Goal: Use online tool/utility

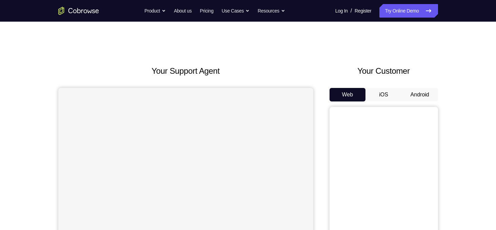
click at [415, 100] on button "Android" at bounding box center [419, 95] width 36 height 14
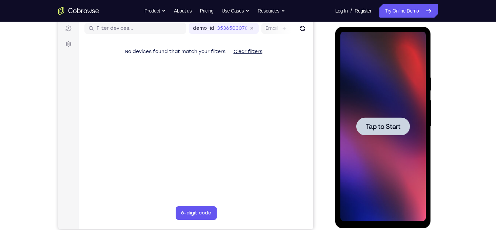
click at [386, 129] on span "Tap to Start" at bounding box center [383, 126] width 35 height 7
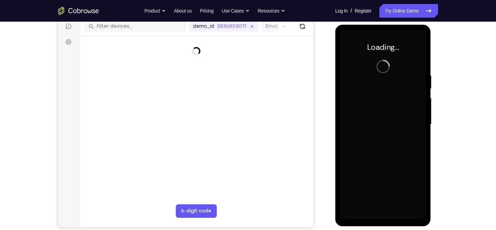
scroll to position [88, 0]
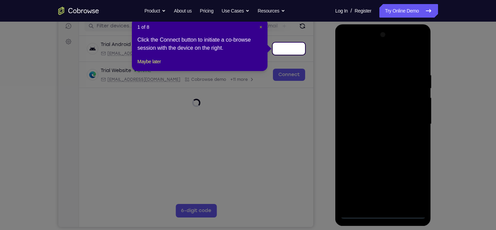
click at [259, 27] on span "×" at bounding box center [260, 26] width 3 height 5
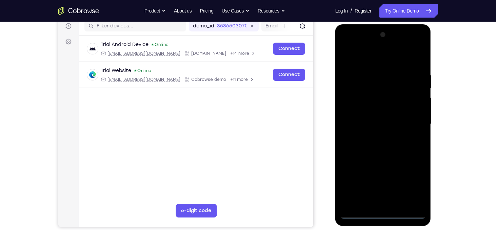
click at [386, 212] on div at bounding box center [382, 124] width 85 height 190
click at [413, 184] on div at bounding box center [382, 124] width 85 height 190
click at [374, 58] on div at bounding box center [382, 124] width 85 height 190
click at [415, 121] on div at bounding box center [382, 124] width 85 height 190
click at [377, 137] on div at bounding box center [382, 124] width 85 height 190
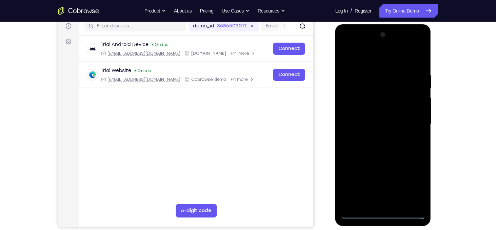
click at [374, 118] on div at bounding box center [382, 124] width 85 height 190
click at [374, 113] on div at bounding box center [382, 124] width 85 height 190
click at [387, 126] on div at bounding box center [382, 124] width 85 height 190
click at [390, 153] on div at bounding box center [382, 124] width 85 height 190
drag, startPoint x: 383, startPoint y: 60, endPoint x: 390, endPoint y: 17, distance: 43.9
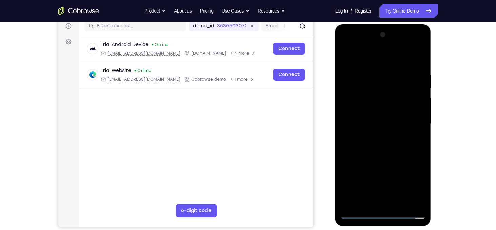
click at [390, 24] on html "Online web based iOS Simulators and Android Emulators. Run iPhone, iPad, Mobile…" at bounding box center [383, 125] width 97 height 203
click at [373, 66] on div at bounding box center [382, 124] width 85 height 190
click at [410, 152] on div at bounding box center [382, 124] width 85 height 190
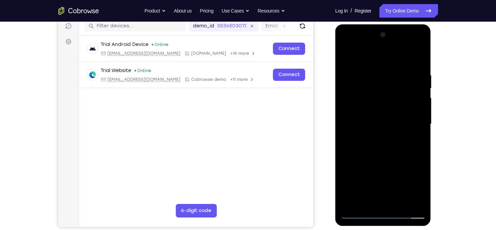
click at [410, 152] on div at bounding box center [382, 124] width 85 height 190
click at [361, 59] on div at bounding box center [382, 124] width 85 height 190
click at [378, 78] on div at bounding box center [382, 124] width 85 height 190
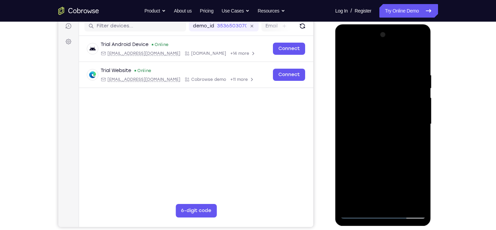
drag, startPoint x: 416, startPoint y: 114, endPoint x: 369, endPoint y: 113, distance: 47.4
click at [369, 113] on div at bounding box center [382, 124] width 85 height 190
click at [407, 100] on div at bounding box center [382, 124] width 85 height 190
drag, startPoint x: 411, startPoint y: 114, endPoint x: 341, endPoint y: 111, distance: 70.2
click at [341, 111] on div at bounding box center [382, 124] width 85 height 190
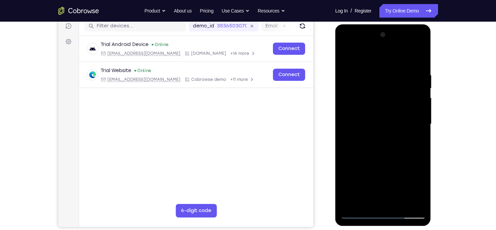
drag, startPoint x: 416, startPoint y: 118, endPoint x: 669, endPoint y: 137, distance: 253.8
click at [335, 114] on html "Online web based iOS Simulators and Android Emulators. Run iPhone, iPad, Mobile…" at bounding box center [383, 125] width 97 height 203
click at [354, 72] on div at bounding box center [382, 124] width 85 height 190
click at [414, 106] on div at bounding box center [382, 124] width 85 height 190
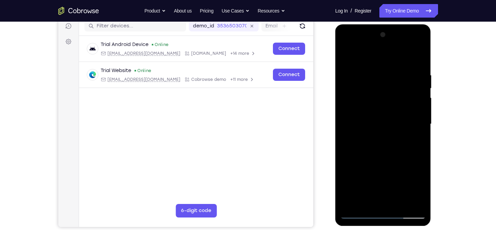
click at [414, 106] on div at bounding box center [382, 124] width 85 height 190
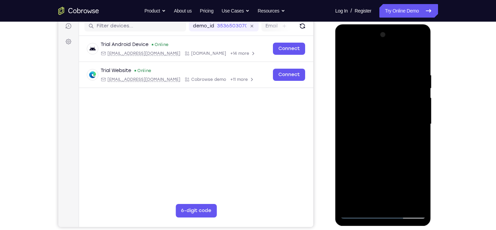
click at [414, 106] on div at bounding box center [382, 124] width 85 height 190
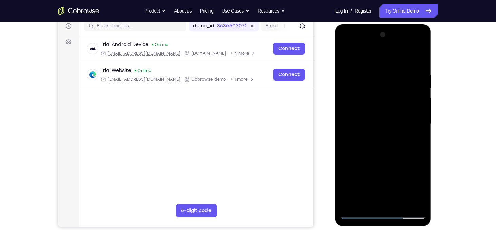
click at [414, 106] on div at bounding box center [382, 124] width 85 height 190
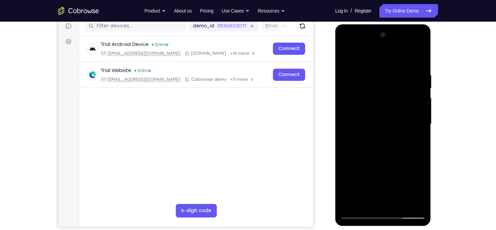
click at [414, 106] on div at bounding box center [382, 124] width 85 height 190
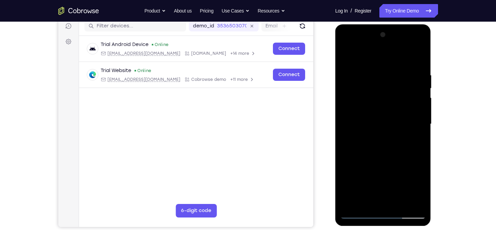
click at [414, 106] on div at bounding box center [382, 124] width 85 height 190
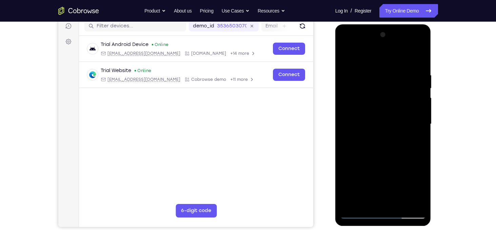
click at [414, 106] on div at bounding box center [382, 124] width 85 height 190
click at [419, 61] on div at bounding box center [382, 124] width 85 height 190
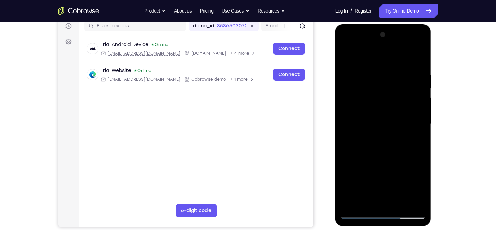
click at [374, 80] on div at bounding box center [382, 124] width 85 height 190
click at [390, 201] on div at bounding box center [382, 124] width 85 height 190
click at [348, 53] on div at bounding box center [382, 124] width 85 height 190
click at [420, 58] on div at bounding box center [382, 124] width 85 height 190
click at [413, 70] on div at bounding box center [382, 124] width 85 height 190
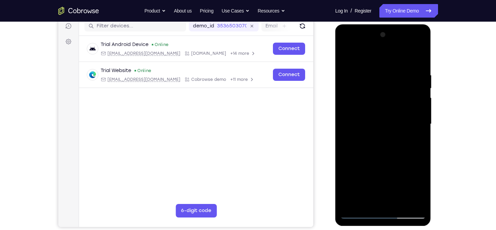
click at [350, 138] on div at bounding box center [382, 124] width 85 height 190
click at [418, 126] on div at bounding box center [382, 124] width 85 height 190
click at [417, 58] on div at bounding box center [382, 124] width 85 height 190
click at [399, 205] on div at bounding box center [382, 124] width 85 height 190
click at [387, 161] on div at bounding box center [382, 124] width 85 height 190
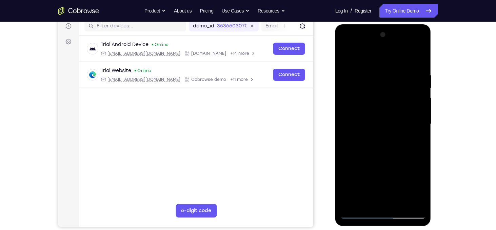
click at [377, 122] on div at bounding box center [382, 124] width 85 height 190
click at [419, 191] on div at bounding box center [382, 124] width 85 height 190
click at [367, 201] on div at bounding box center [382, 124] width 85 height 190
click at [400, 162] on div at bounding box center [382, 124] width 85 height 190
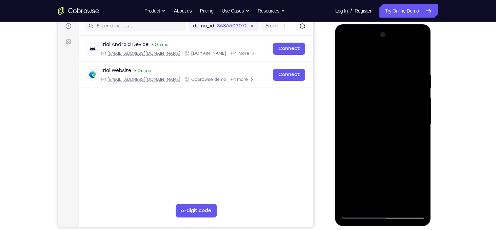
click at [417, 134] on div at bounding box center [382, 124] width 85 height 190
click at [348, 60] on div at bounding box center [382, 124] width 85 height 190
drag, startPoint x: 407, startPoint y: 80, endPoint x: 344, endPoint y: 72, distance: 63.5
click at [344, 72] on div at bounding box center [382, 124] width 85 height 190
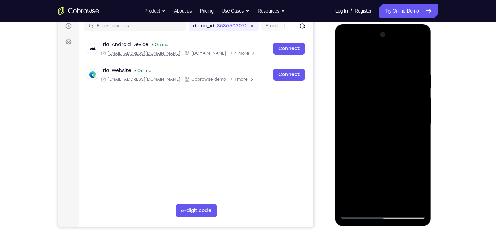
click at [397, 68] on div at bounding box center [382, 124] width 85 height 190
click at [391, 93] on div at bounding box center [382, 124] width 85 height 190
click at [418, 97] on div at bounding box center [382, 124] width 85 height 190
click at [388, 112] on div at bounding box center [382, 124] width 85 height 190
click at [382, 115] on div at bounding box center [382, 124] width 85 height 190
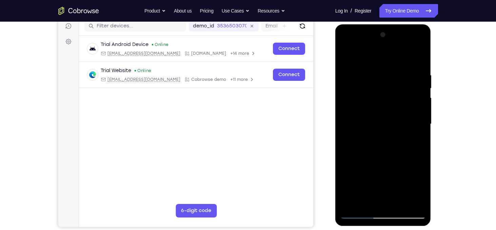
click at [356, 168] on div at bounding box center [382, 124] width 85 height 190
click at [344, 55] on div at bounding box center [382, 124] width 85 height 190
click at [385, 106] on div at bounding box center [382, 124] width 85 height 190
click at [387, 114] on div at bounding box center [382, 124] width 85 height 190
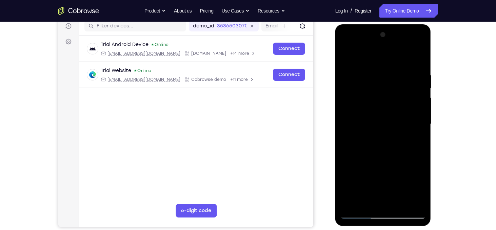
click at [351, 75] on div at bounding box center [382, 124] width 85 height 190
click at [418, 103] on div at bounding box center [382, 124] width 85 height 190
click at [419, 59] on div at bounding box center [382, 124] width 85 height 190
click at [348, 59] on div at bounding box center [382, 124] width 85 height 190
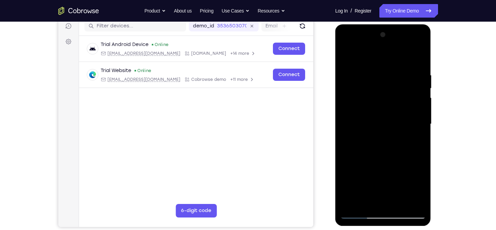
click at [421, 88] on div at bounding box center [382, 124] width 85 height 190
click at [347, 130] on div at bounding box center [382, 124] width 85 height 190
click at [415, 120] on div at bounding box center [382, 124] width 85 height 190
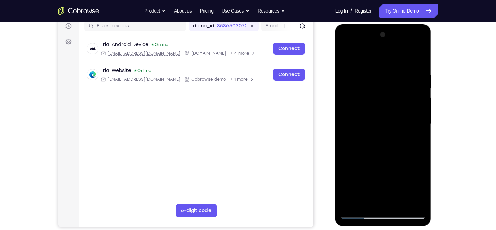
click at [415, 120] on div at bounding box center [382, 124] width 85 height 190
click at [416, 106] on div at bounding box center [382, 124] width 85 height 190
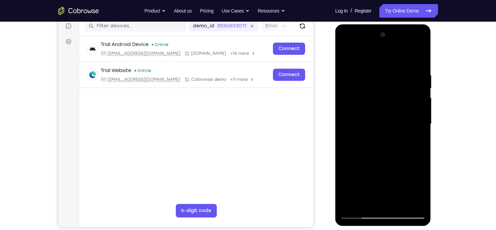
click at [418, 58] on div at bounding box center [382, 124] width 85 height 190
click at [403, 166] on div at bounding box center [382, 124] width 85 height 190
drag, startPoint x: 403, startPoint y: 166, endPoint x: 400, endPoint y: 101, distance: 65.4
click at [400, 101] on div at bounding box center [382, 124] width 85 height 190
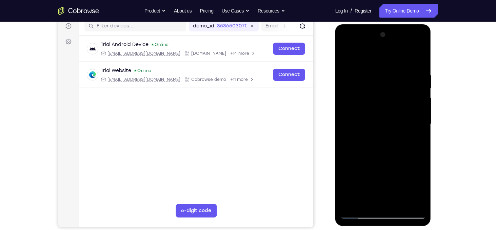
drag, startPoint x: 396, startPoint y: 157, endPoint x: 392, endPoint y: 71, distance: 85.5
click at [392, 71] on div at bounding box center [382, 124] width 85 height 190
drag, startPoint x: 404, startPoint y: 175, endPoint x: 399, endPoint y: 78, distance: 97.0
click at [399, 78] on div at bounding box center [382, 124] width 85 height 190
drag, startPoint x: 403, startPoint y: 174, endPoint x: 394, endPoint y: 83, distance: 91.2
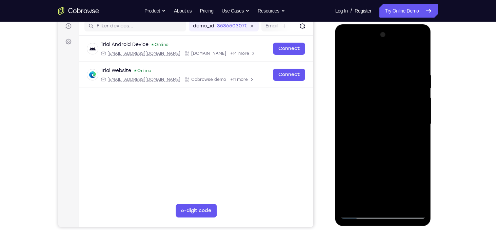
click at [394, 83] on div at bounding box center [382, 124] width 85 height 190
drag, startPoint x: 401, startPoint y: 151, endPoint x: 395, endPoint y: 76, distance: 75.5
click at [395, 76] on div at bounding box center [382, 124] width 85 height 190
drag, startPoint x: 399, startPoint y: 172, endPoint x: 392, endPoint y: 96, distance: 76.2
click at [392, 96] on div at bounding box center [382, 124] width 85 height 190
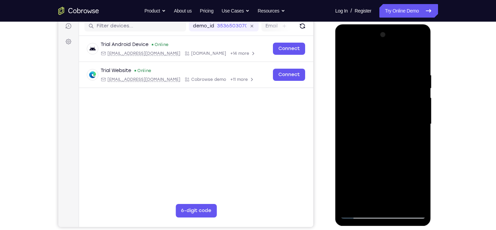
drag, startPoint x: 391, startPoint y: 155, endPoint x: 402, endPoint y: 68, distance: 87.8
click at [402, 68] on div at bounding box center [382, 124] width 85 height 190
drag, startPoint x: 392, startPoint y: 164, endPoint x: 401, endPoint y: 77, distance: 87.5
click at [401, 77] on div at bounding box center [382, 124] width 85 height 190
drag, startPoint x: 398, startPoint y: 169, endPoint x: 405, endPoint y: 84, distance: 85.0
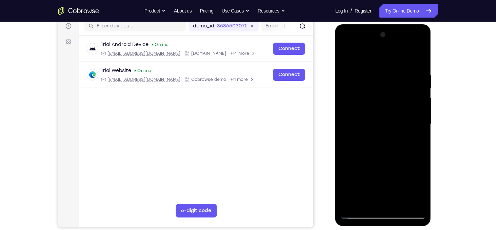
click at [405, 84] on div at bounding box center [382, 124] width 85 height 190
click at [399, 203] on div at bounding box center [382, 124] width 85 height 190
click at [421, 88] on div at bounding box center [382, 124] width 85 height 190
click at [421, 87] on div at bounding box center [382, 124] width 85 height 190
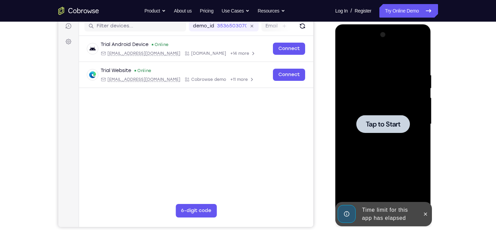
click at [347, 88] on div at bounding box center [382, 124] width 85 height 190
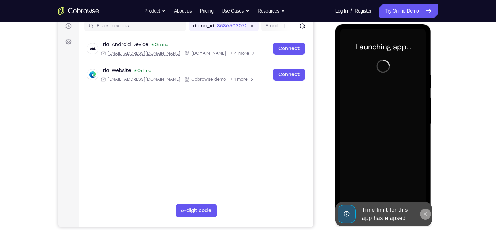
click at [424, 213] on icon at bounding box center [424, 214] width 5 height 5
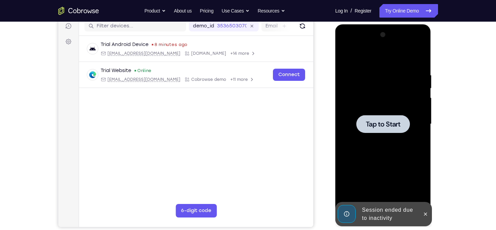
click at [373, 119] on div at bounding box center [383, 124] width 54 height 18
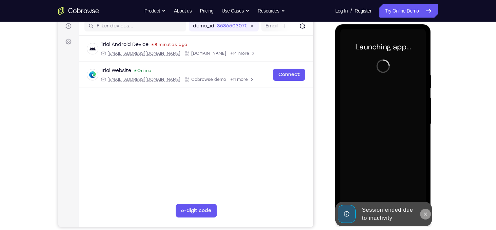
click at [424, 213] on icon at bounding box center [424, 214] width 5 height 5
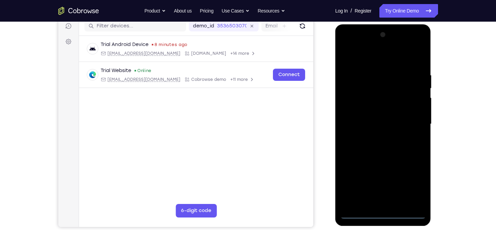
click at [387, 214] on div at bounding box center [382, 124] width 85 height 190
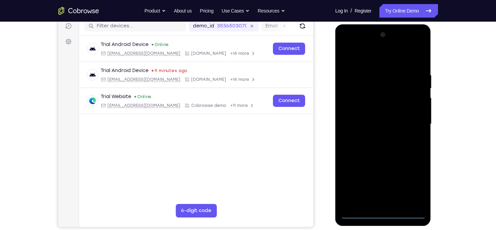
click at [415, 184] on div at bounding box center [382, 124] width 85 height 190
click at [374, 59] on div at bounding box center [382, 124] width 85 height 190
click at [411, 123] on div at bounding box center [382, 124] width 85 height 190
click at [376, 137] on div at bounding box center [382, 124] width 85 height 190
click at [378, 119] on div at bounding box center [382, 124] width 85 height 190
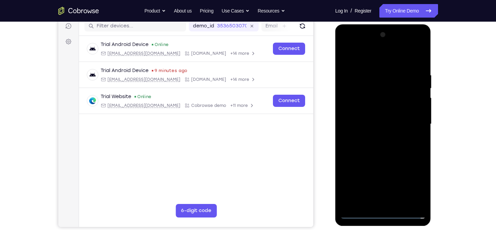
click at [378, 109] on div at bounding box center [382, 124] width 85 height 190
click at [387, 124] on div at bounding box center [382, 124] width 85 height 190
click at [380, 155] on div at bounding box center [382, 124] width 85 height 190
click at [402, 205] on div at bounding box center [382, 124] width 85 height 190
click at [380, 160] on div at bounding box center [382, 124] width 85 height 190
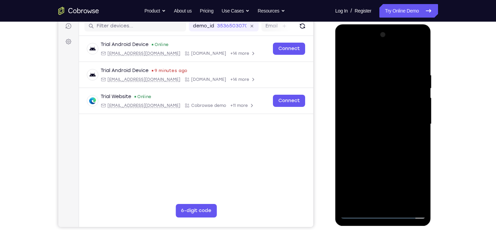
click at [371, 92] on div at bounding box center [382, 124] width 85 height 190
drag, startPoint x: 382, startPoint y: 60, endPoint x: 387, endPoint y: 25, distance: 35.5
click at [387, 25] on div at bounding box center [383, 125] width 96 height 202
click at [382, 151] on div at bounding box center [382, 124] width 85 height 190
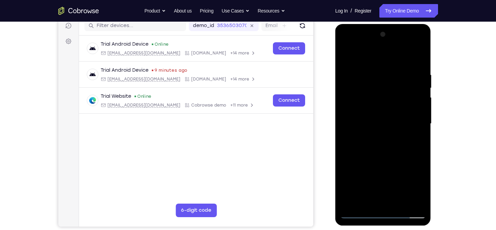
click at [400, 93] on div at bounding box center [382, 124] width 85 height 190
click at [415, 77] on div at bounding box center [382, 124] width 85 height 190
click at [354, 88] on div at bounding box center [382, 124] width 85 height 190
click at [398, 114] on div at bounding box center [382, 124] width 85 height 190
click at [421, 88] on div at bounding box center [382, 124] width 85 height 190
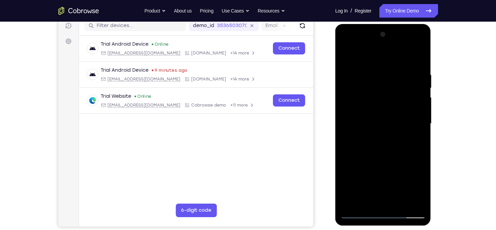
click at [345, 88] on div at bounding box center [382, 124] width 85 height 190
click at [374, 90] on div at bounding box center [382, 124] width 85 height 190
click at [365, 118] on div at bounding box center [382, 124] width 85 height 190
click at [350, 180] on div at bounding box center [382, 124] width 85 height 190
click at [373, 147] on div at bounding box center [382, 124] width 85 height 190
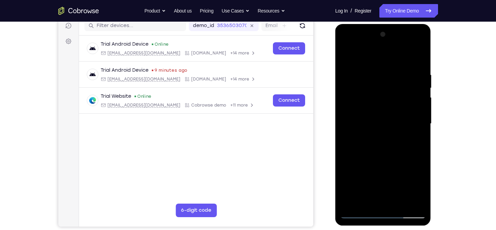
drag, startPoint x: 372, startPoint y: 174, endPoint x: 375, endPoint y: 115, distance: 59.0
click at [375, 115] on div at bounding box center [382, 124] width 85 height 190
drag, startPoint x: 382, startPoint y: 186, endPoint x: 388, endPoint y: 141, distance: 45.3
click at [388, 141] on div at bounding box center [382, 124] width 85 height 190
click at [381, 195] on div at bounding box center [382, 124] width 85 height 190
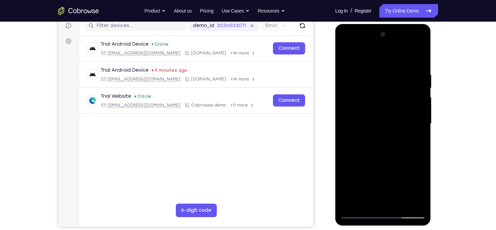
click at [367, 55] on div at bounding box center [382, 124] width 85 height 190
click at [414, 149] on div at bounding box center [382, 124] width 85 height 190
click at [346, 53] on div at bounding box center [382, 124] width 85 height 190
click at [366, 128] on div at bounding box center [382, 124] width 85 height 190
click at [415, 107] on div at bounding box center [382, 124] width 85 height 190
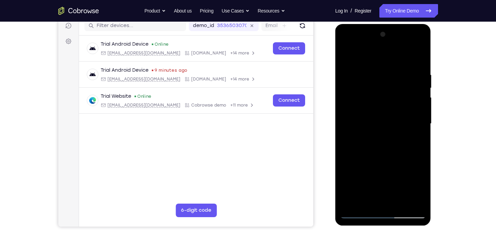
click at [415, 107] on div at bounding box center [382, 124] width 85 height 190
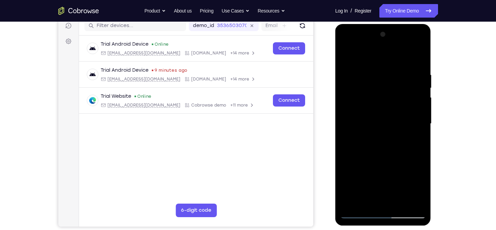
click at [415, 107] on div at bounding box center [382, 124] width 85 height 190
click at [420, 38] on div at bounding box center [382, 124] width 85 height 190
click at [349, 204] on div at bounding box center [382, 124] width 85 height 190
click at [397, 72] on div at bounding box center [382, 124] width 85 height 190
click at [418, 57] on div at bounding box center [382, 124] width 85 height 190
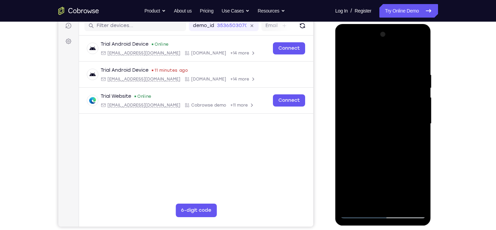
drag, startPoint x: 406, startPoint y: 150, endPoint x: 402, endPoint y: 182, distance: 32.4
click at [402, 182] on div at bounding box center [382, 124] width 85 height 190
click at [377, 74] on div at bounding box center [382, 124] width 85 height 190
click at [419, 93] on div at bounding box center [382, 124] width 85 height 190
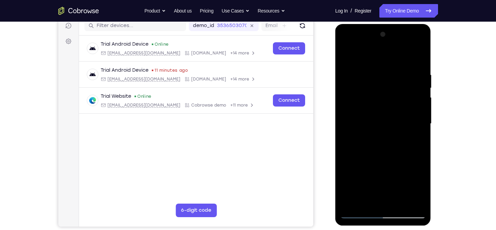
click at [419, 93] on div at bounding box center [382, 124] width 85 height 190
click at [343, 123] on div at bounding box center [382, 124] width 85 height 190
click at [421, 128] on div at bounding box center [382, 124] width 85 height 190
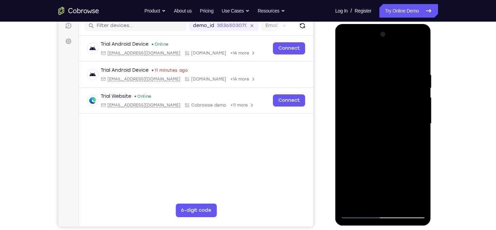
click at [421, 128] on div at bounding box center [382, 124] width 85 height 190
drag, startPoint x: 421, startPoint y: 128, endPoint x: 323, endPoint y: 108, distance: 100.6
click at [335, 108] on html "Online web based iOS Simulators and Android Emulators. Run iPhone, iPad, Mobile…" at bounding box center [383, 125] width 97 height 203
click at [405, 104] on div at bounding box center [382, 124] width 85 height 190
click at [420, 111] on div at bounding box center [382, 124] width 85 height 190
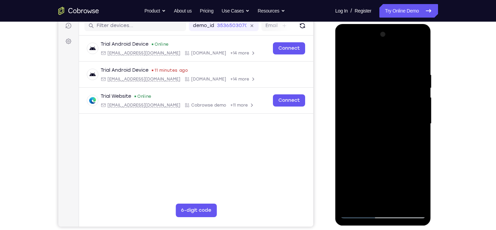
click at [417, 113] on div at bounding box center [382, 124] width 85 height 190
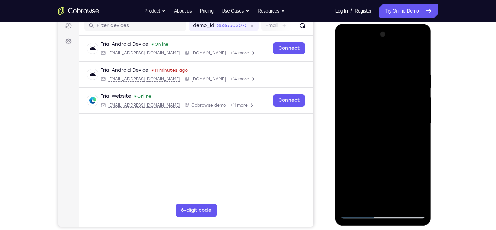
click at [417, 113] on div at bounding box center [382, 124] width 85 height 190
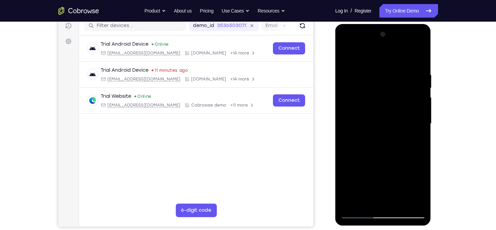
click at [417, 113] on div at bounding box center [382, 124] width 85 height 190
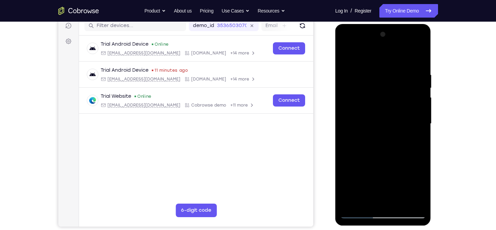
click at [417, 113] on div at bounding box center [382, 124] width 85 height 190
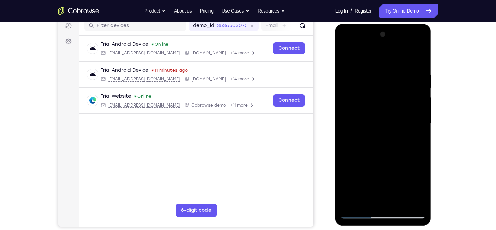
click at [417, 113] on div at bounding box center [382, 124] width 85 height 190
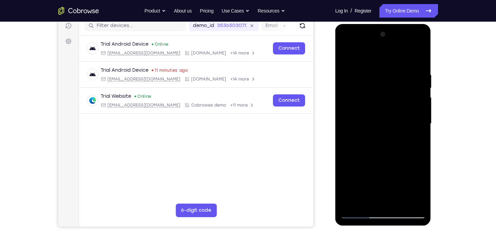
click at [419, 58] on div at bounding box center [382, 124] width 85 height 190
click at [421, 193] on div at bounding box center [382, 124] width 85 height 190
drag, startPoint x: 402, startPoint y: 162, endPoint x: 403, endPoint y: 66, distance: 95.5
click at [403, 66] on div at bounding box center [382, 124] width 85 height 190
drag, startPoint x: 401, startPoint y: 165, endPoint x: 395, endPoint y: 76, distance: 89.3
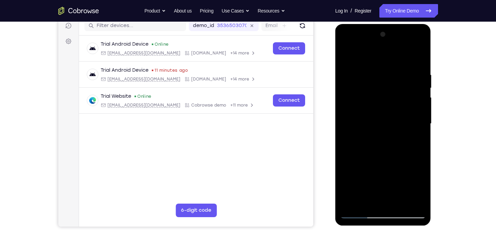
click at [395, 76] on div at bounding box center [382, 124] width 85 height 190
drag, startPoint x: 409, startPoint y: 174, endPoint x: 400, endPoint y: 82, distance: 92.6
click at [400, 82] on div at bounding box center [382, 124] width 85 height 190
drag, startPoint x: 405, startPoint y: 146, endPoint x: 390, endPoint y: 86, distance: 61.9
click at [390, 86] on div at bounding box center [382, 124] width 85 height 190
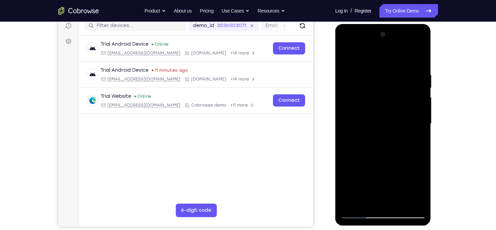
click at [394, 129] on div at bounding box center [382, 124] width 85 height 190
drag, startPoint x: 395, startPoint y: 143, endPoint x: 396, endPoint y: 63, distance: 79.9
click at [396, 63] on div at bounding box center [382, 124] width 85 height 190
drag, startPoint x: 399, startPoint y: 127, endPoint x: 393, endPoint y: 51, distance: 76.5
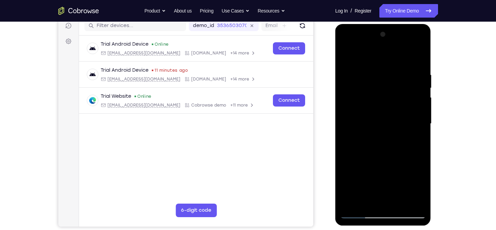
click at [393, 51] on div at bounding box center [382, 124] width 85 height 190
drag, startPoint x: 398, startPoint y: 153, endPoint x: 399, endPoint y: 107, distance: 46.4
click at [399, 107] on div at bounding box center [382, 124] width 85 height 190
click at [399, 139] on div at bounding box center [382, 124] width 85 height 190
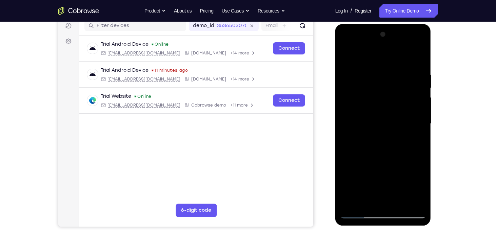
drag, startPoint x: 399, startPoint y: 139, endPoint x: 397, endPoint y: 64, distance: 75.2
click at [397, 64] on div at bounding box center [382, 124] width 85 height 190
drag, startPoint x: 403, startPoint y: 138, endPoint x: 396, endPoint y: 69, distance: 68.4
click at [396, 69] on div at bounding box center [382, 124] width 85 height 190
click at [405, 117] on div at bounding box center [382, 124] width 85 height 190
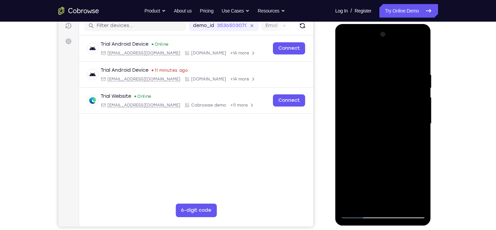
click at [405, 117] on div at bounding box center [382, 124] width 85 height 190
drag, startPoint x: 405, startPoint y: 117, endPoint x: 400, endPoint y: 54, distance: 63.3
click at [400, 54] on div at bounding box center [382, 124] width 85 height 190
click at [377, 131] on div at bounding box center [382, 124] width 85 height 190
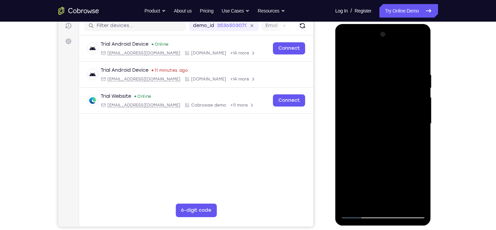
click at [386, 98] on div at bounding box center [382, 124] width 85 height 190
drag, startPoint x: 390, startPoint y: 121, endPoint x: 374, endPoint y: 51, distance: 71.8
click at [374, 51] on div at bounding box center [382, 124] width 85 height 190
drag, startPoint x: 401, startPoint y: 173, endPoint x: 388, endPoint y: 71, distance: 102.6
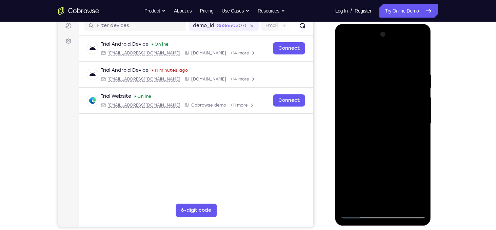
click at [388, 71] on div at bounding box center [382, 124] width 85 height 190
drag, startPoint x: 394, startPoint y: 138, endPoint x: 385, endPoint y: 64, distance: 74.5
click at [385, 64] on div at bounding box center [382, 124] width 85 height 190
click at [394, 108] on div at bounding box center [382, 124] width 85 height 190
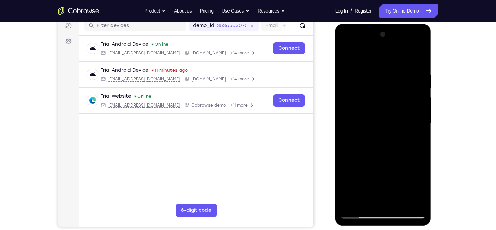
drag, startPoint x: 397, startPoint y: 174, endPoint x: 372, endPoint y: 85, distance: 92.9
click at [372, 85] on div at bounding box center [382, 124] width 85 height 190
drag, startPoint x: 387, startPoint y: 164, endPoint x: 362, endPoint y: 105, distance: 63.6
click at [362, 105] on div at bounding box center [382, 124] width 85 height 190
click at [386, 139] on div at bounding box center [382, 124] width 85 height 190
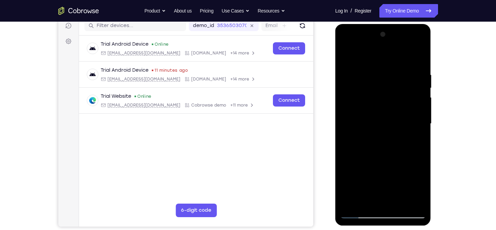
click at [386, 139] on div at bounding box center [382, 124] width 85 height 190
click at [385, 137] on div at bounding box center [382, 124] width 85 height 190
drag, startPoint x: 385, startPoint y: 137, endPoint x: 385, endPoint y: 82, distance: 54.9
click at [385, 82] on div at bounding box center [382, 124] width 85 height 190
drag, startPoint x: 397, startPoint y: 138, endPoint x: 397, endPoint y: 65, distance: 72.5
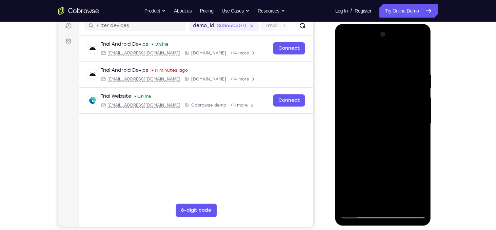
click at [397, 65] on div at bounding box center [382, 124] width 85 height 190
drag, startPoint x: 411, startPoint y: 173, endPoint x: 395, endPoint y: 78, distance: 96.2
click at [395, 78] on div at bounding box center [382, 124] width 85 height 190
drag, startPoint x: 397, startPoint y: 179, endPoint x: 386, endPoint y: 113, distance: 66.7
click at [386, 113] on div at bounding box center [382, 124] width 85 height 190
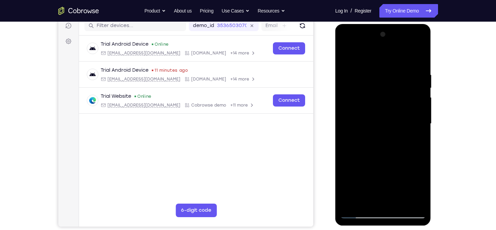
click at [420, 128] on div at bounding box center [382, 124] width 85 height 190
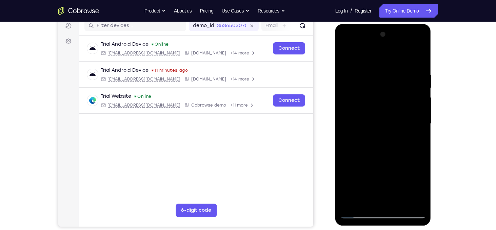
drag, startPoint x: 396, startPoint y: 177, endPoint x: 383, endPoint y: 66, distance: 112.2
click at [383, 66] on div at bounding box center [382, 124] width 85 height 190
drag, startPoint x: 393, startPoint y: 150, endPoint x: 392, endPoint y: 68, distance: 81.7
click at [392, 68] on div at bounding box center [382, 124] width 85 height 190
click at [392, 126] on div at bounding box center [382, 124] width 85 height 190
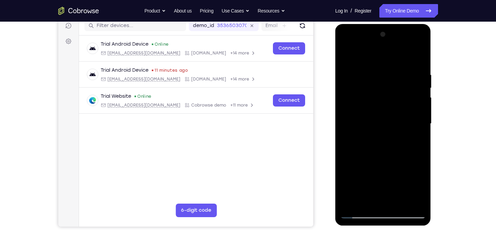
click at [392, 126] on div at bounding box center [382, 124] width 85 height 190
drag, startPoint x: 392, startPoint y: 126, endPoint x: 382, endPoint y: 48, distance: 77.8
click at [382, 48] on div at bounding box center [382, 124] width 85 height 190
drag, startPoint x: 404, startPoint y: 152, endPoint x: 391, endPoint y: 75, distance: 77.7
click at [391, 75] on div at bounding box center [382, 124] width 85 height 190
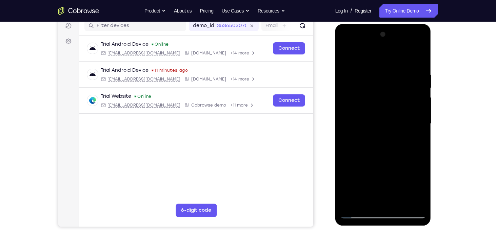
drag, startPoint x: 391, startPoint y: 121, endPoint x: 395, endPoint y: 76, distance: 44.6
click at [395, 76] on div at bounding box center [382, 124] width 85 height 190
drag, startPoint x: 408, startPoint y: 147, endPoint x: 399, endPoint y: 102, distance: 45.9
click at [399, 102] on div at bounding box center [382, 124] width 85 height 190
drag, startPoint x: 407, startPoint y: 143, endPoint x: 405, endPoint y: 81, distance: 62.7
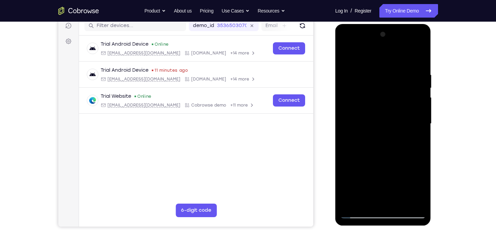
click at [405, 81] on div at bounding box center [382, 124] width 85 height 190
drag, startPoint x: 406, startPoint y: 141, endPoint x: 393, endPoint y: 69, distance: 73.6
click at [393, 69] on div at bounding box center [382, 124] width 85 height 190
drag, startPoint x: 397, startPoint y: 168, endPoint x: 392, endPoint y: 100, distance: 68.3
click at [392, 100] on div at bounding box center [382, 124] width 85 height 190
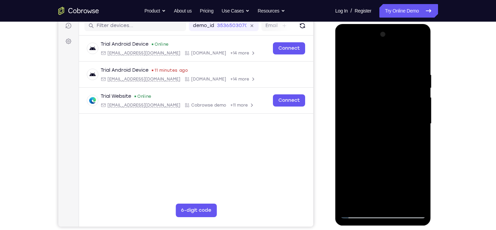
click at [420, 134] on div at bounding box center [382, 124] width 85 height 190
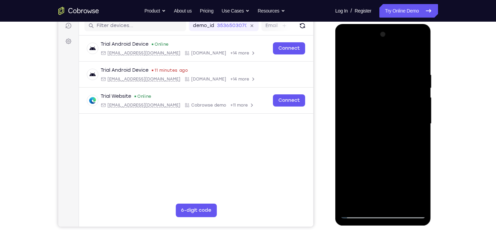
click at [420, 134] on div at bounding box center [382, 124] width 85 height 190
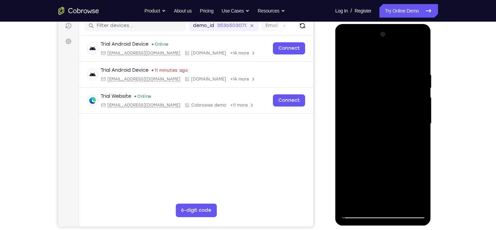
click at [344, 138] on div at bounding box center [382, 124] width 85 height 190
click at [422, 136] on div at bounding box center [382, 124] width 85 height 190
click at [401, 206] on div at bounding box center [382, 124] width 85 height 190
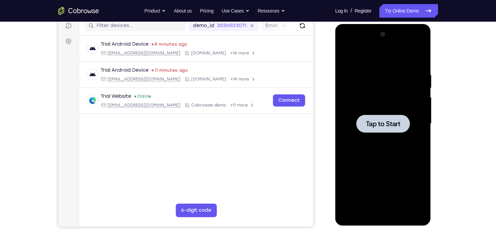
click at [386, 128] on div at bounding box center [383, 124] width 54 height 18
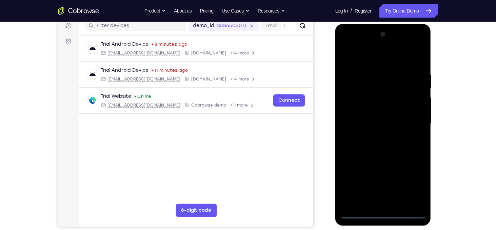
click at [382, 212] on div at bounding box center [382, 124] width 85 height 190
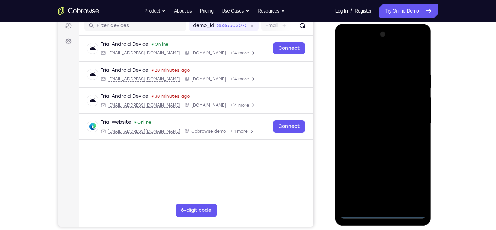
click at [413, 184] on div at bounding box center [382, 124] width 85 height 190
click at [354, 56] on div at bounding box center [382, 124] width 85 height 190
click at [412, 123] on div at bounding box center [382, 124] width 85 height 190
click at [377, 137] on div at bounding box center [382, 124] width 85 height 190
click at [377, 120] on div at bounding box center [382, 124] width 85 height 190
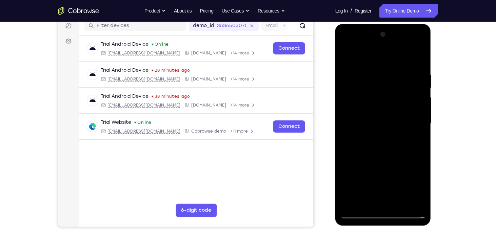
click at [377, 111] on div at bounding box center [382, 124] width 85 height 190
click at [382, 126] on div at bounding box center [382, 124] width 85 height 190
click at [388, 153] on div at bounding box center [382, 124] width 85 height 190
drag, startPoint x: 383, startPoint y: 59, endPoint x: 385, endPoint y: 28, distance: 31.6
click at [385, 28] on div at bounding box center [383, 125] width 96 height 202
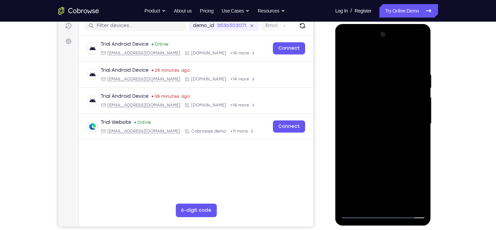
click at [399, 202] on div at bounding box center [382, 124] width 85 height 190
click at [392, 161] on div at bounding box center [382, 124] width 85 height 190
click at [353, 95] on div at bounding box center [382, 124] width 85 height 190
click at [389, 201] on div at bounding box center [382, 124] width 85 height 190
drag, startPoint x: 402, startPoint y: 97, endPoint x: 339, endPoint y: 105, distance: 63.2
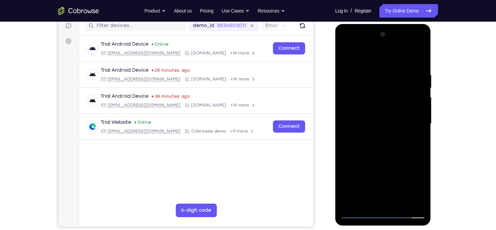
click at [339, 105] on div at bounding box center [383, 125] width 96 height 202
click at [420, 87] on div at bounding box center [382, 124] width 85 height 190
click at [346, 89] on div at bounding box center [382, 124] width 85 height 190
